Goal: Information Seeking & Learning: Learn about a topic

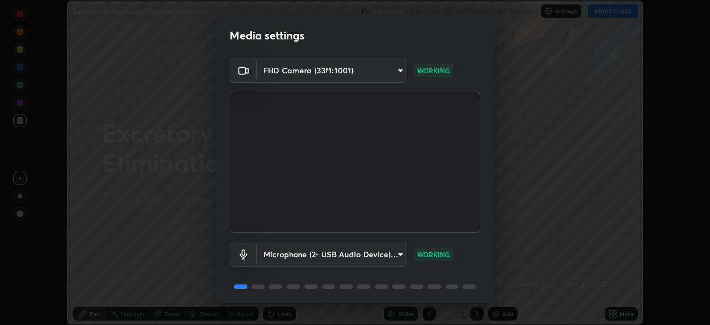
scroll to position [39, 0]
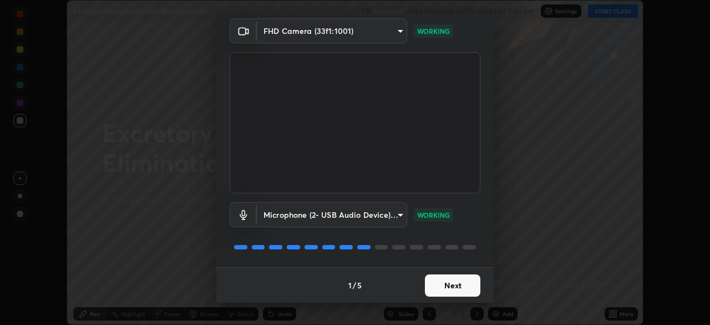
click at [449, 288] on button "Next" at bounding box center [452, 285] width 55 height 22
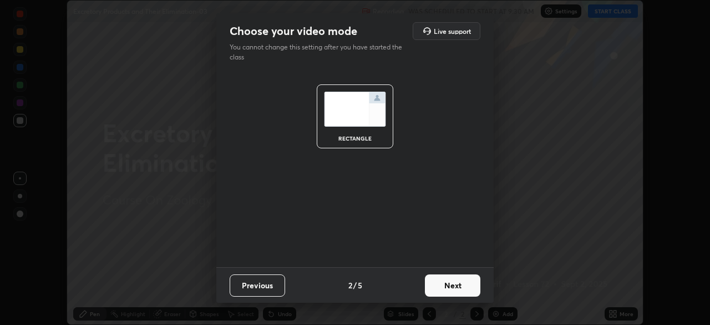
scroll to position [0, 0]
click at [450, 293] on button "Next" at bounding box center [452, 285] width 55 height 22
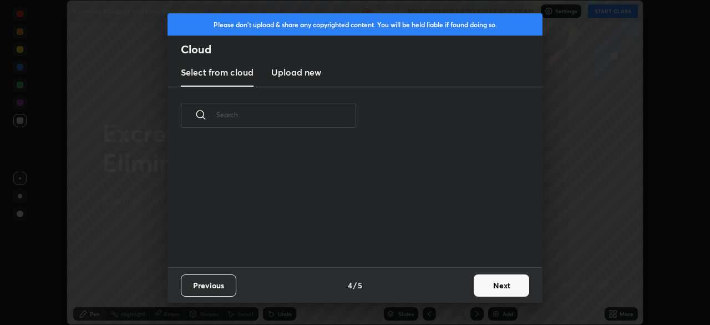
click at [467, 288] on div "Previous 4 / 5 Next" at bounding box center [355, 285] width 375 height 36
click at [502, 287] on button "Next" at bounding box center [501, 285] width 55 height 22
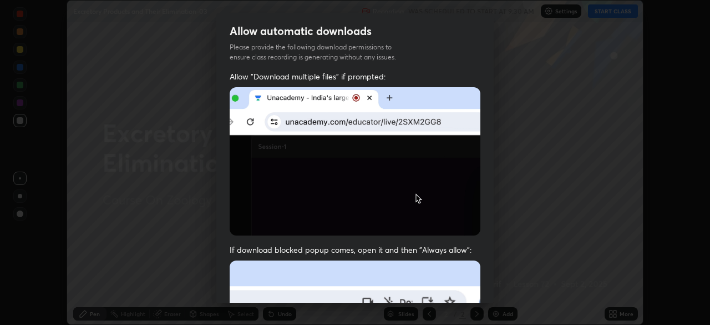
click at [407, 202] on img at bounding box center [355, 161] width 251 height 148
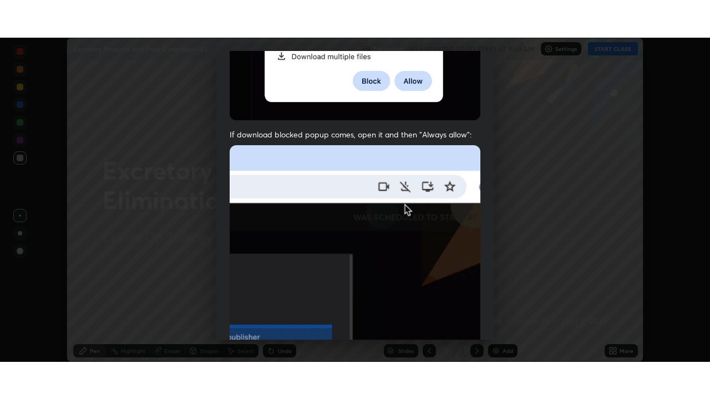
scroll to position [266, 0]
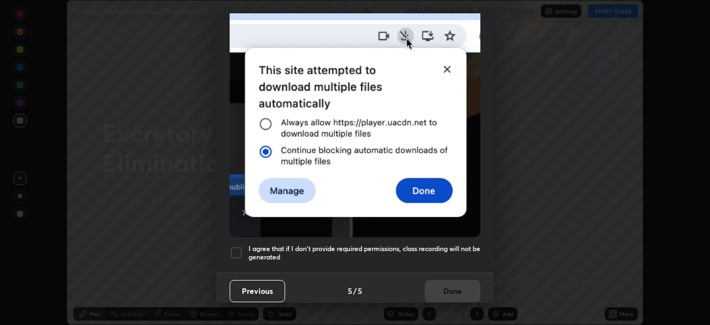
click at [431, 244] on h5 "I agree that if I don't provide required permissions, class recording will not …" at bounding box center [365, 252] width 232 height 17
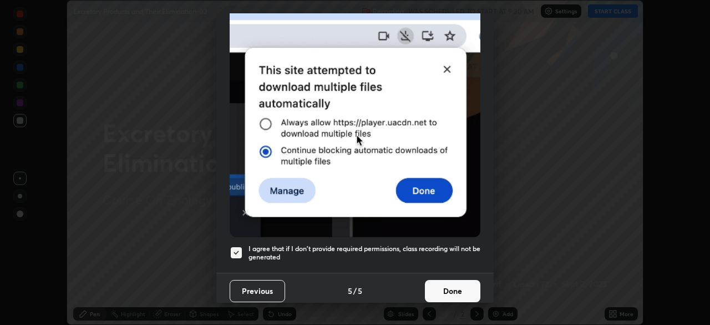
click at [441, 286] on button "Done" at bounding box center [452, 291] width 55 height 22
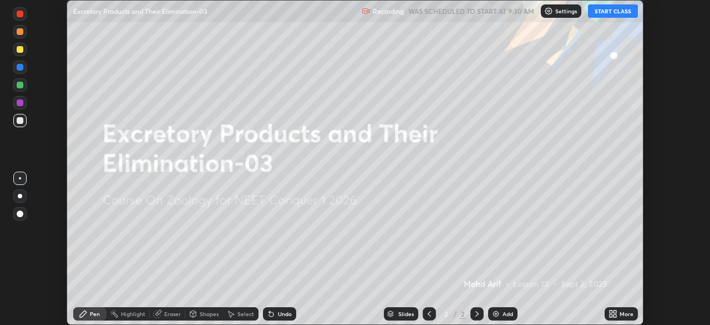
click at [616, 314] on icon at bounding box center [615, 315] width 3 height 3
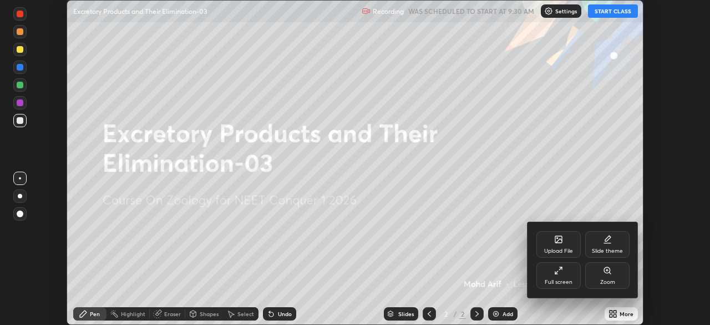
click at [551, 279] on div "Full screen" at bounding box center [559, 282] width 28 height 6
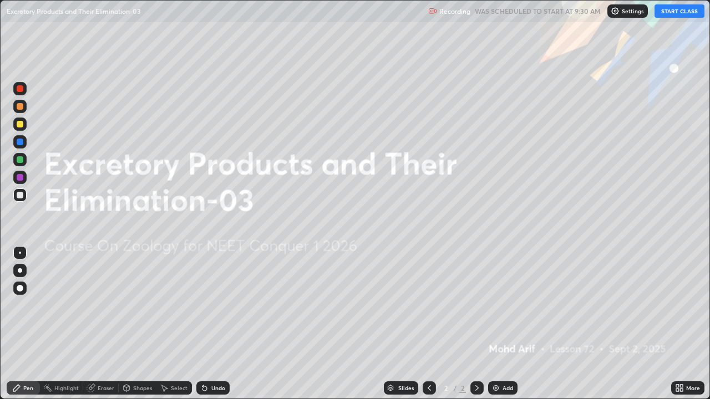
scroll to position [399, 710]
click at [685, 12] on button "START CLASS" at bounding box center [680, 10] width 50 height 13
click at [504, 324] on div "Add" at bounding box center [508, 389] width 11 height 6
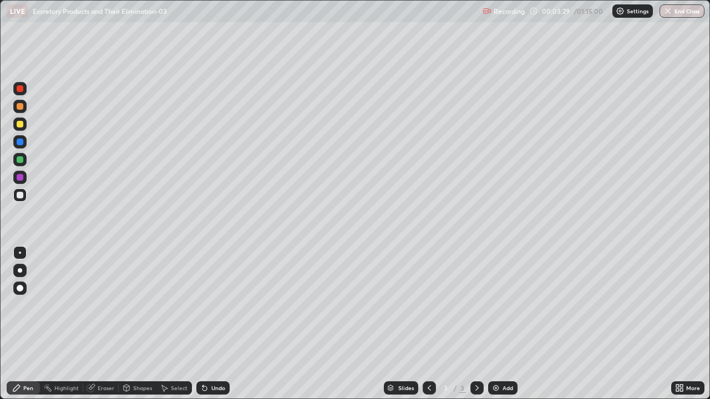
click at [19, 272] on div at bounding box center [20, 271] width 4 height 4
click at [22, 275] on div at bounding box center [19, 270] width 13 height 13
click at [17, 106] on div at bounding box center [20, 106] width 7 height 7
click at [19, 109] on div at bounding box center [20, 106] width 7 height 7
click at [21, 107] on div at bounding box center [20, 106] width 7 height 7
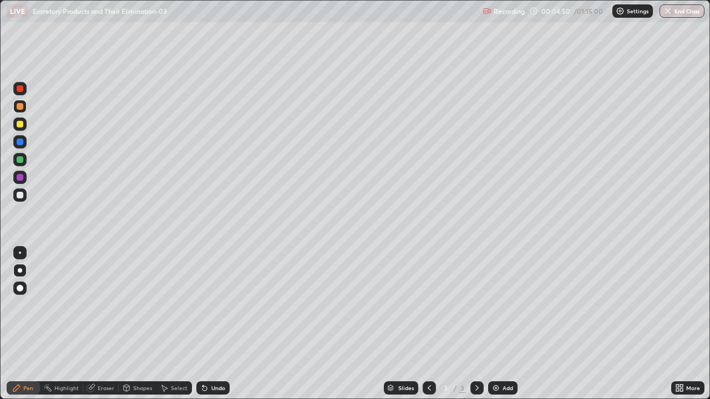
click at [19, 108] on div at bounding box center [20, 106] width 7 height 7
click at [19, 106] on div at bounding box center [20, 106] width 7 height 7
click at [20, 107] on div at bounding box center [20, 106] width 7 height 7
click at [23, 105] on div at bounding box center [20, 106] width 7 height 7
click at [20, 125] on div at bounding box center [20, 124] width 7 height 7
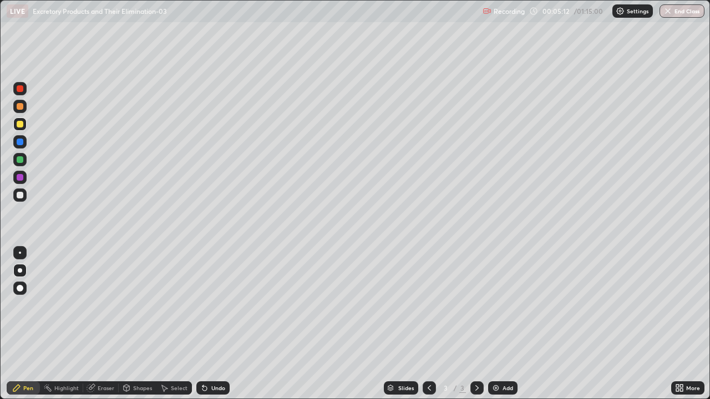
click at [21, 123] on div at bounding box center [20, 124] width 7 height 7
click at [22, 125] on div at bounding box center [20, 124] width 7 height 7
click at [22, 196] on div at bounding box center [20, 195] width 7 height 7
click at [25, 194] on div at bounding box center [19, 195] width 13 height 13
click at [21, 125] on div at bounding box center [20, 124] width 7 height 7
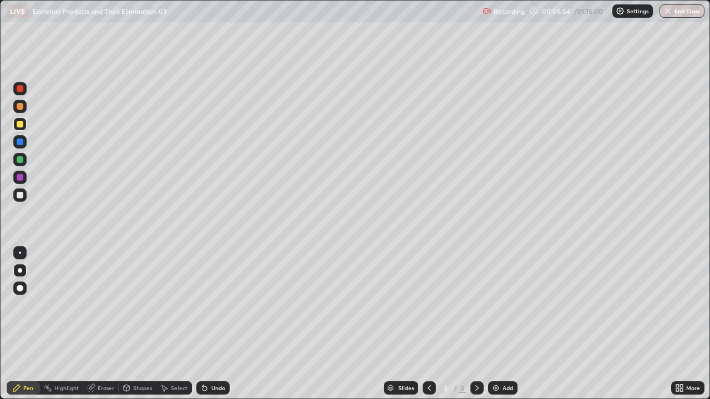
click at [20, 196] on div at bounding box center [20, 195] width 7 height 7
click at [21, 160] on div at bounding box center [20, 159] width 7 height 7
click at [20, 253] on div at bounding box center [20, 253] width 2 height 2
click at [20, 123] on div at bounding box center [20, 124] width 7 height 7
click at [19, 269] on div at bounding box center [20, 271] width 4 height 4
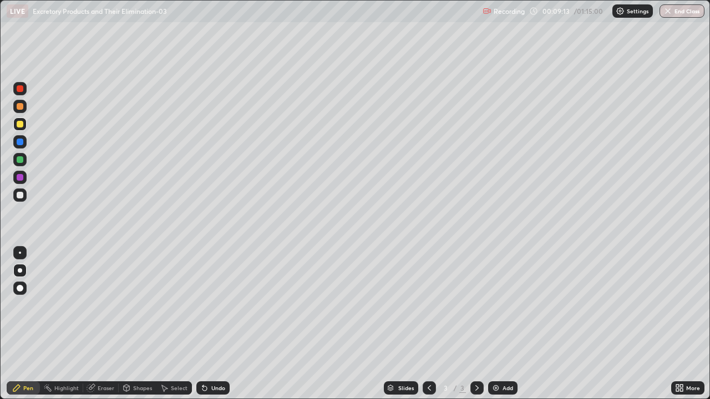
click at [19, 89] on div at bounding box center [20, 88] width 7 height 7
click at [23, 111] on div at bounding box center [19, 106] width 13 height 13
click at [26, 197] on div at bounding box center [19, 195] width 13 height 13
click at [22, 272] on div at bounding box center [19, 270] width 13 height 13
click at [20, 160] on div at bounding box center [20, 159] width 7 height 7
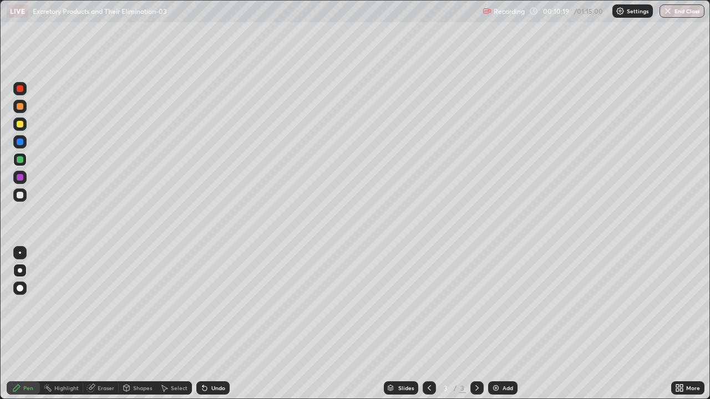
click at [26, 197] on div at bounding box center [19, 195] width 13 height 13
click at [22, 197] on div at bounding box center [20, 195] width 7 height 7
click at [22, 90] on div at bounding box center [20, 88] width 7 height 7
click at [22, 196] on div at bounding box center [20, 195] width 7 height 7
click at [20, 253] on div at bounding box center [20, 253] width 2 height 2
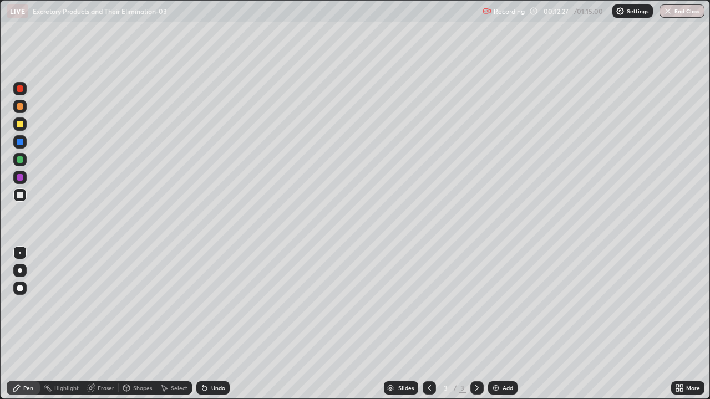
click at [18, 89] on div at bounding box center [20, 88] width 7 height 7
click at [21, 178] on div at bounding box center [20, 177] width 7 height 7
click at [20, 180] on div at bounding box center [20, 177] width 7 height 7
click at [20, 125] on div at bounding box center [20, 124] width 7 height 7
click at [20, 159] on div at bounding box center [20, 159] width 7 height 7
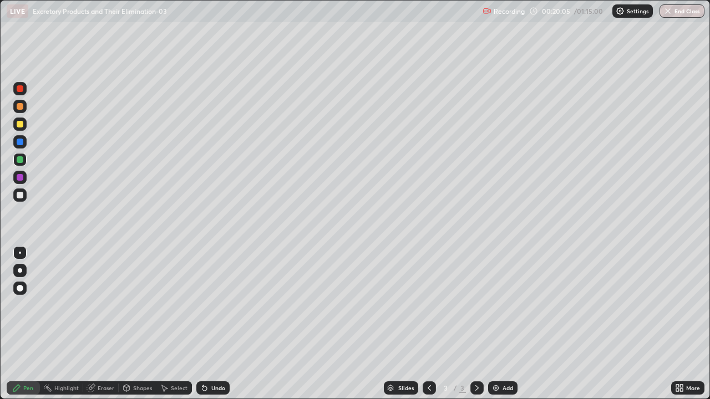
click at [21, 90] on div at bounding box center [20, 88] width 7 height 7
click at [19, 142] on div at bounding box center [20, 142] width 7 height 7
click at [24, 197] on div at bounding box center [19, 195] width 13 height 13
click at [21, 143] on div at bounding box center [20, 142] width 7 height 7
click at [21, 94] on div at bounding box center [19, 88] width 13 height 13
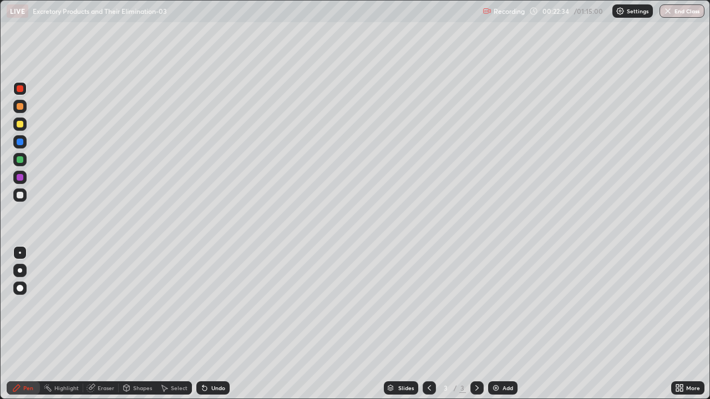
click at [18, 125] on div at bounding box center [20, 124] width 7 height 7
click at [24, 282] on div at bounding box center [19, 289] width 13 height 18
click at [503, 324] on div "Add" at bounding box center [508, 389] width 11 height 6
click at [20, 271] on div at bounding box center [20, 271] width 4 height 4
click at [19, 271] on div at bounding box center [20, 271] width 4 height 4
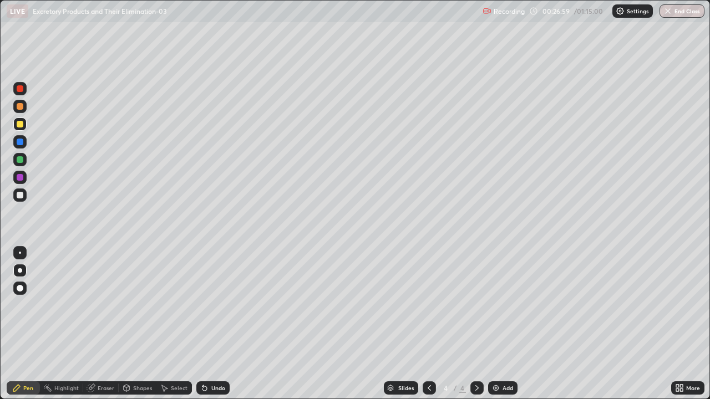
click at [20, 105] on div at bounding box center [20, 106] width 7 height 7
click at [19, 108] on div at bounding box center [20, 106] width 7 height 7
click at [19, 129] on div at bounding box center [19, 124] width 13 height 13
click at [20, 253] on div at bounding box center [20, 253] width 2 height 2
click at [112, 324] on div "Eraser" at bounding box center [106, 389] width 17 height 6
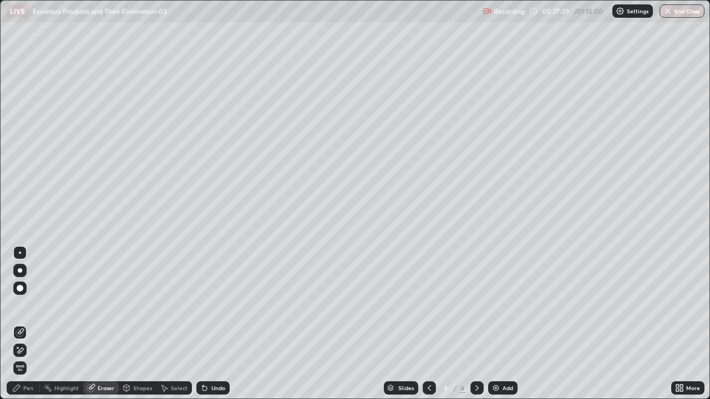
click at [22, 324] on icon at bounding box center [20, 332] width 9 height 9
click at [26, 324] on div "Pen" at bounding box center [23, 388] width 33 height 13
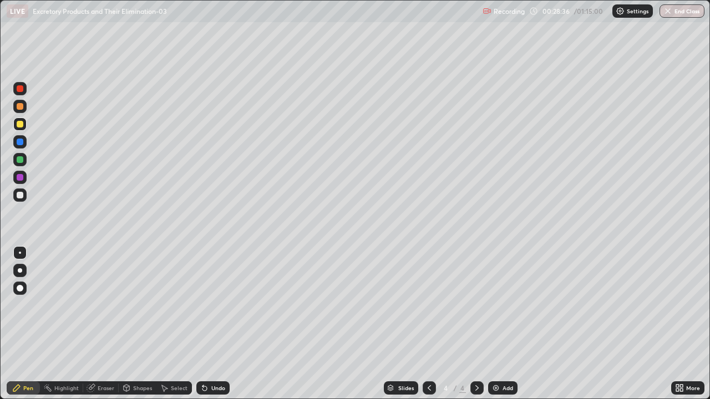
click at [20, 126] on div at bounding box center [20, 124] width 7 height 7
click at [18, 108] on div at bounding box center [20, 106] width 7 height 7
click at [211, 324] on div "Undo" at bounding box center [218, 389] width 14 height 6
click at [99, 324] on div "Eraser" at bounding box center [106, 389] width 17 height 6
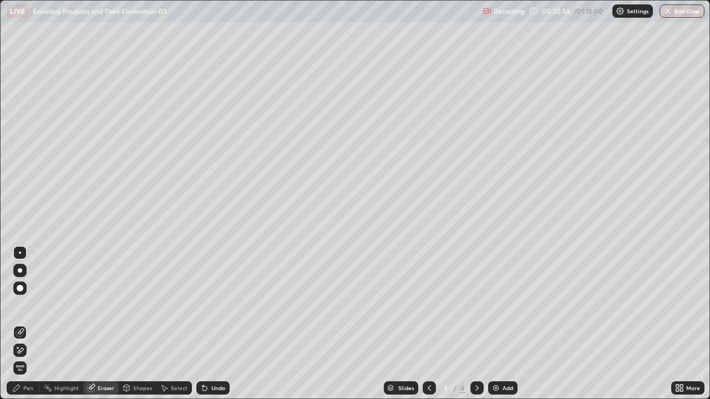
click at [18, 324] on icon at bounding box center [17, 347] width 1 height 1
click at [19, 324] on icon at bounding box center [16, 388] width 9 height 9
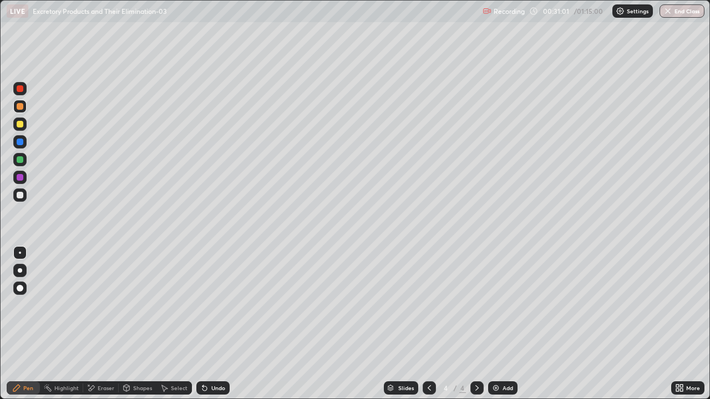
click at [19, 324] on icon at bounding box center [16, 388] width 7 height 7
click at [21, 324] on div "Pen" at bounding box center [23, 388] width 33 height 13
click at [20, 126] on div at bounding box center [20, 124] width 7 height 7
click at [20, 271] on div at bounding box center [20, 271] width 4 height 4
click at [221, 324] on div "Undo" at bounding box center [218, 389] width 14 height 6
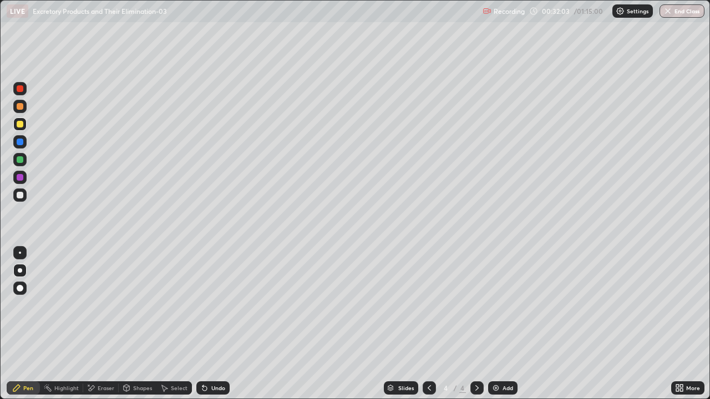
click at [23, 195] on div at bounding box center [19, 195] width 13 height 13
click at [21, 143] on div at bounding box center [20, 142] width 7 height 7
click at [21, 163] on div at bounding box center [20, 159] width 7 height 7
click at [20, 143] on div at bounding box center [20, 142] width 7 height 7
click at [20, 89] on div at bounding box center [20, 88] width 7 height 7
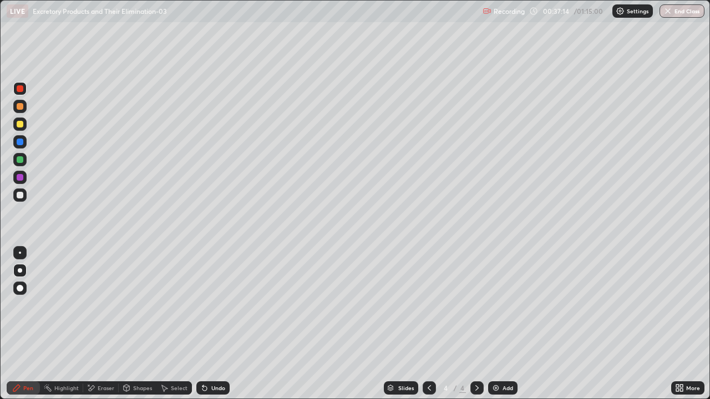
click at [20, 144] on div at bounding box center [20, 142] width 7 height 7
click at [20, 160] on div at bounding box center [20, 159] width 7 height 7
click at [97, 324] on div "Eraser" at bounding box center [101, 388] width 36 height 13
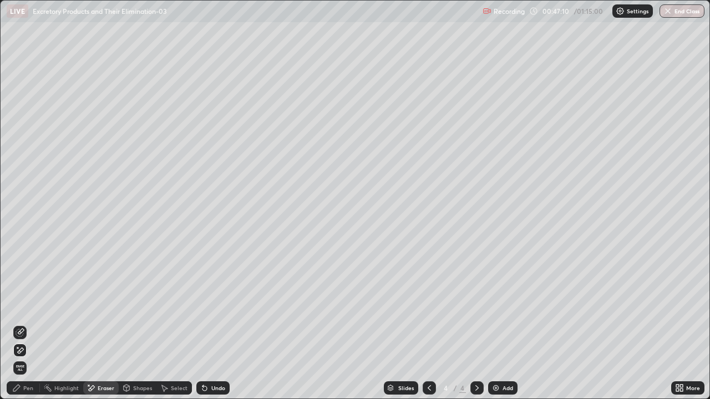
click at [18, 324] on icon at bounding box center [17, 347] width 1 height 1
click at [24, 324] on div "Pen" at bounding box center [28, 389] width 10 height 6
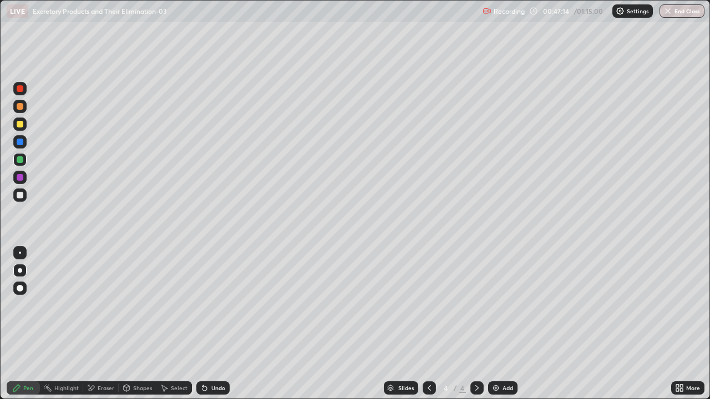
click at [20, 196] on div at bounding box center [20, 195] width 7 height 7
click at [20, 253] on div at bounding box center [20, 253] width 2 height 2
click at [216, 324] on div "Undo" at bounding box center [218, 389] width 14 height 6
click at [212, 324] on div "Undo" at bounding box center [218, 389] width 14 height 6
click at [211, 324] on div "Undo" at bounding box center [218, 389] width 14 height 6
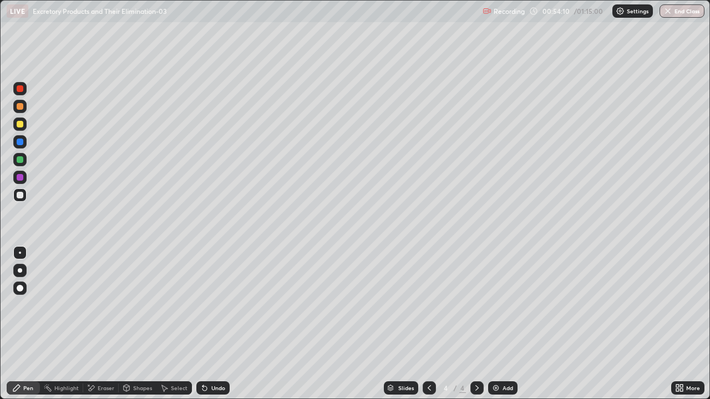
click at [211, 324] on div "Undo" at bounding box center [218, 389] width 14 height 6
click at [105, 324] on div "Eraser" at bounding box center [106, 389] width 17 height 6
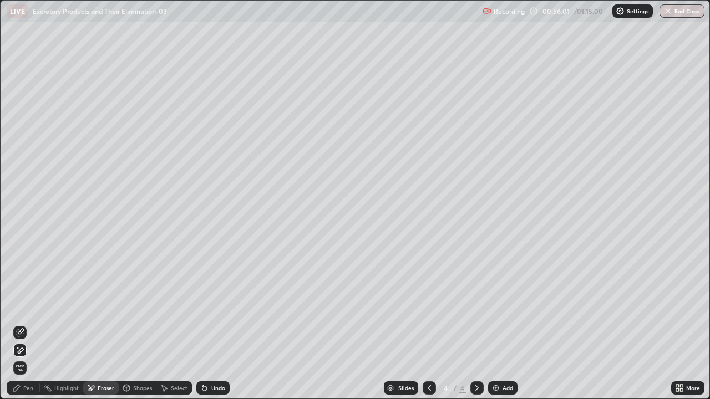
click at [21, 324] on icon at bounding box center [21, 351] width 6 height 6
click at [216, 324] on div "Undo" at bounding box center [218, 389] width 14 height 6
click at [28, 324] on div "Pen" at bounding box center [23, 388] width 33 height 13
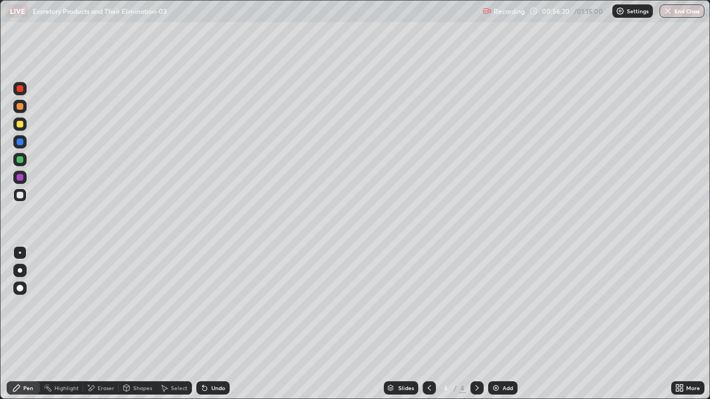
click at [21, 195] on div at bounding box center [20, 195] width 7 height 7
click at [19, 271] on div at bounding box center [20, 271] width 4 height 4
click at [26, 197] on div at bounding box center [19, 195] width 13 height 13
click at [505, 324] on div "Add" at bounding box center [502, 388] width 29 height 13
click at [22, 124] on div at bounding box center [20, 124] width 7 height 7
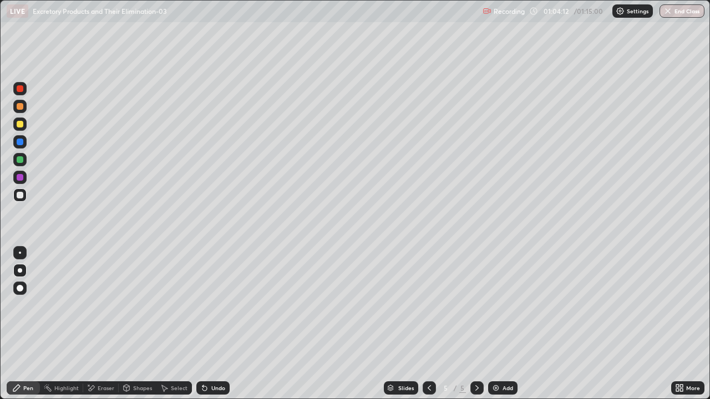
click at [21, 125] on div at bounding box center [20, 124] width 7 height 7
click at [20, 271] on div at bounding box center [20, 271] width 4 height 4
click at [19, 270] on div at bounding box center [20, 271] width 4 height 4
click at [21, 109] on div at bounding box center [20, 106] width 7 height 7
click at [20, 194] on div at bounding box center [20, 195] width 7 height 7
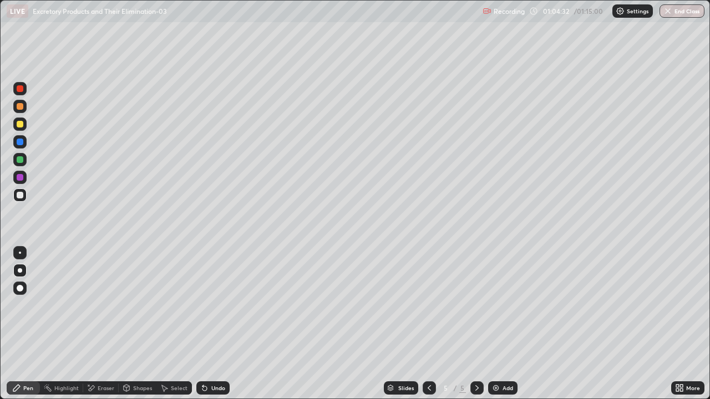
click at [17, 288] on div at bounding box center [20, 288] width 7 height 7
click at [22, 290] on div at bounding box center [20, 288] width 7 height 7
click at [20, 180] on div at bounding box center [20, 177] width 7 height 7
click at [18, 258] on div at bounding box center [19, 252] width 13 height 13
click at [22, 195] on div at bounding box center [20, 195] width 7 height 7
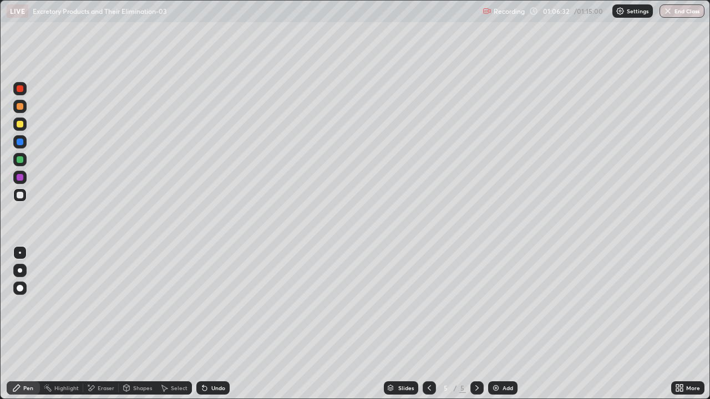
click at [18, 126] on div at bounding box center [20, 124] width 7 height 7
click at [20, 140] on div at bounding box center [20, 142] width 7 height 7
click at [21, 271] on div at bounding box center [20, 271] width 4 height 4
click at [19, 125] on div at bounding box center [20, 124] width 7 height 7
click at [20, 253] on div at bounding box center [20, 253] width 2 height 2
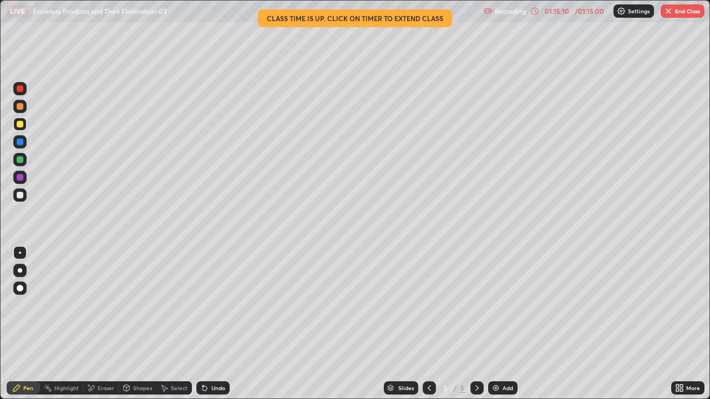
click at [685, 12] on button "End Class" at bounding box center [683, 10] width 44 height 13
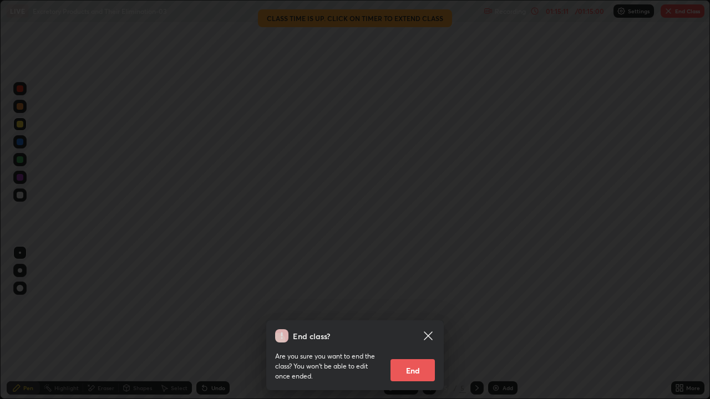
click at [424, 324] on button "End" at bounding box center [413, 370] width 44 height 22
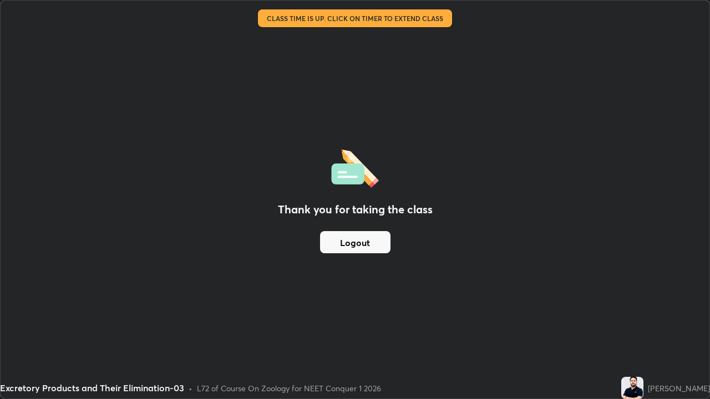
click at [366, 242] on button "Logout" at bounding box center [355, 242] width 70 height 22
